Goal: Find specific fact: Find specific fact

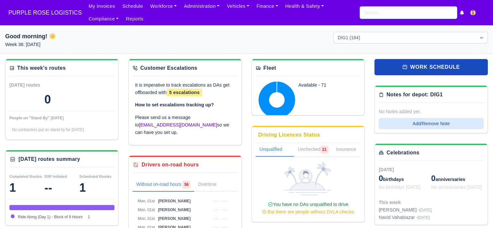
click at [374, 11] on input "search" at bounding box center [408, 12] width 97 height 12
type input "i"
type input "yord"
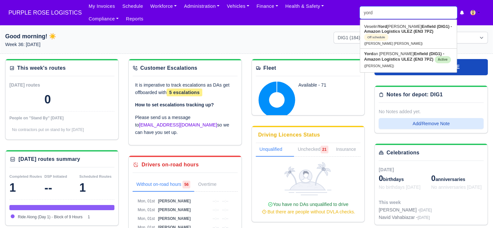
type input "[PERSON_NAME]"
type input "yordan"
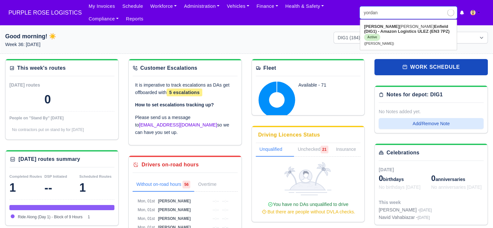
type input "[PERSON_NAME]"
type input "yordan"
type input "[PERSON_NAME]"
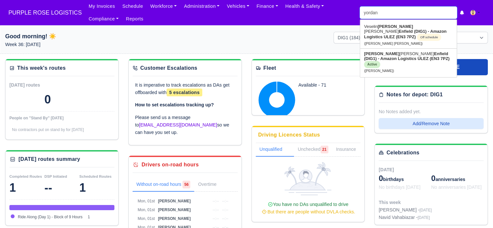
type input "yorda"
type input "[PERSON_NAME]"
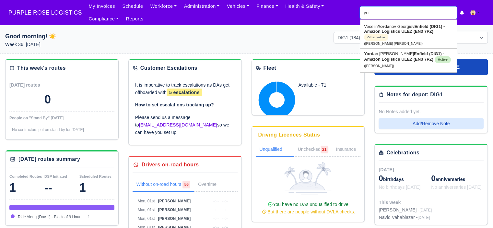
type input "y"
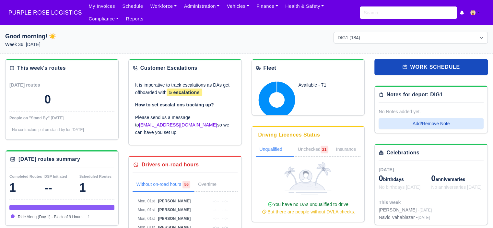
click at [288, 35] on div at bounding box center [246, 43] width 164 height 22
